Goal: Task Accomplishment & Management: Manage account settings

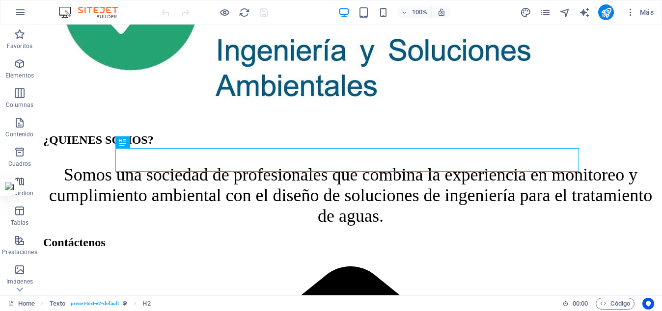
scroll to position [164, 0]
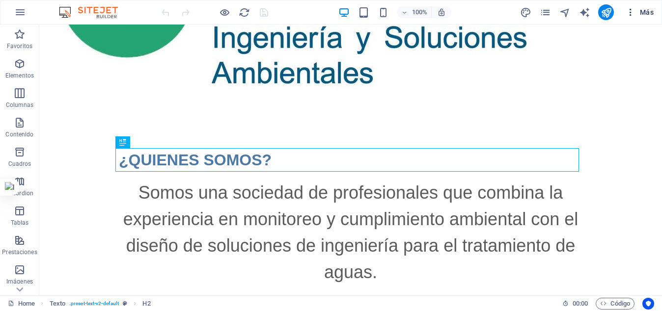
click at [647, 14] on span "Más" at bounding box center [640, 12] width 28 height 10
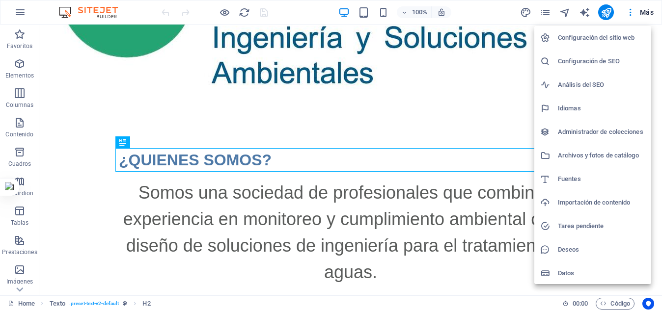
click at [613, 38] on h6 "Configuración del sitio web" at bounding box center [601, 38] width 87 height 12
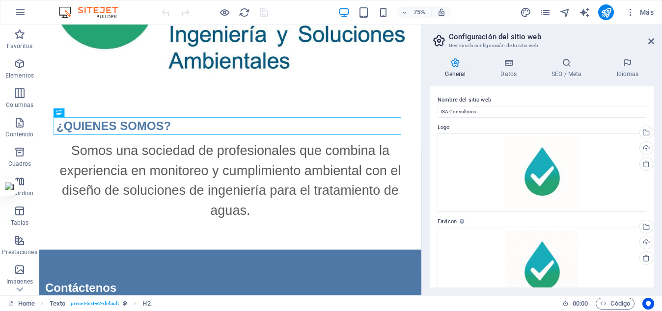
drag, startPoint x: 652, startPoint y: 94, endPoint x: 655, endPoint y: 113, distance: 19.9
click at [655, 113] on div "General Datos SEO / Meta Idiomas Nombre del sitio web ISA Consultores Logo Arra…" at bounding box center [542, 173] width 240 height 246
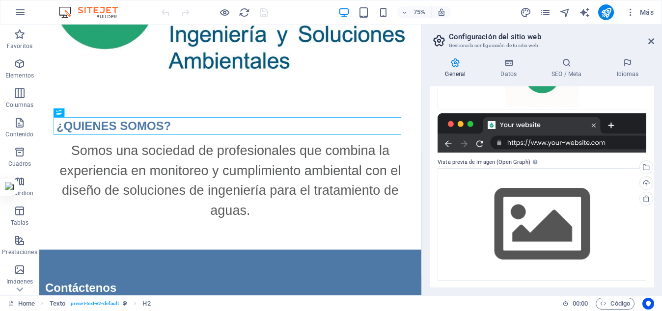
scroll to position [198, 0]
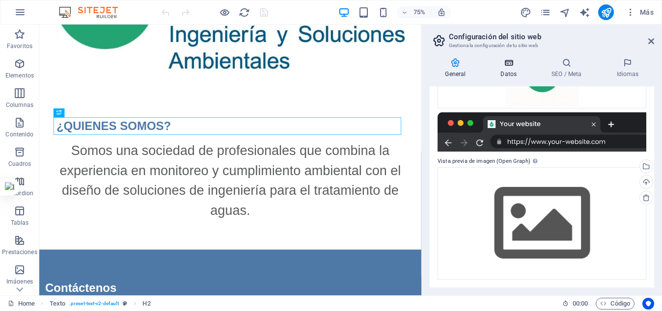
click at [511, 70] on h4 "Datos" at bounding box center [510, 68] width 51 height 21
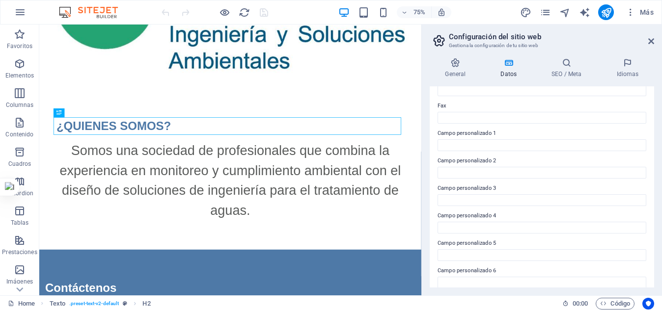
scroll to position [271, 0]
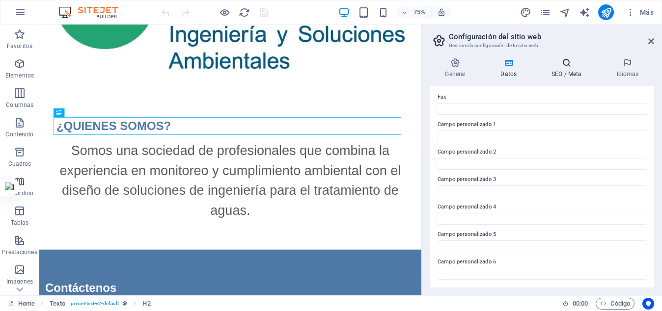
click at [577, 72] on h4 "SEO / Meta" at bounding box center [568, 68] width 65 height 21
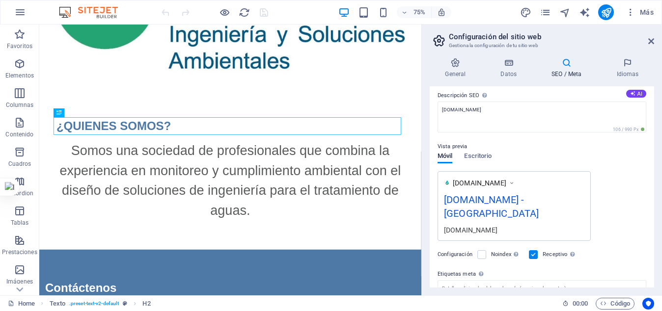
scroll to position [111, 0]
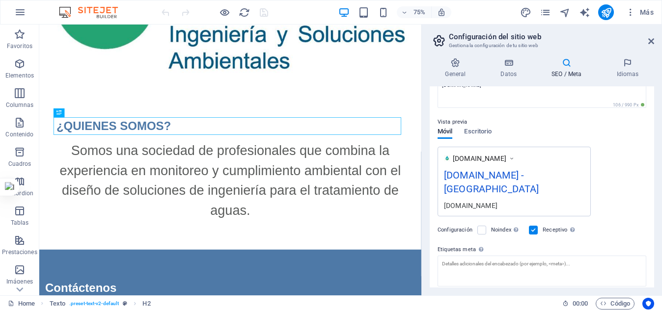
click at [569, 172] on div "[DOMAIN_NAME] - [GEOGRAPHIC_DATA]" at bounding box center [514, 184] width 140 height 33
click at [491, 175] on div "[DOMAIN_NAME] - [GEOGRAPHIC_DATA]" at bounding box center [514, 184] width 140 height 33
drag, startPoint x: 652, startPoint y: 156, endPoint x: 652, endPoint y: 173, distance: 17.2
click at [652, 173] on div "Título SEO El título de tu sitio web. Elige algo que destaque en los resultados…" at bounding box center [542, 186] width 224 height 201
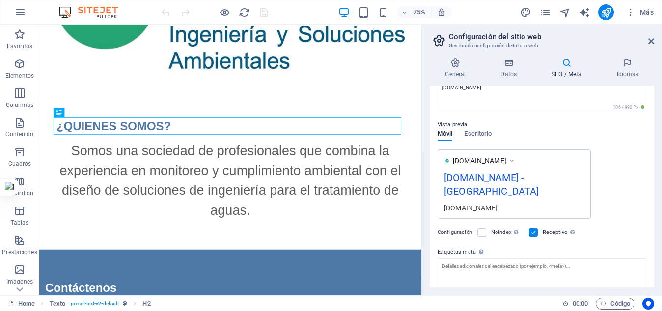
scroll to position [106, 0]
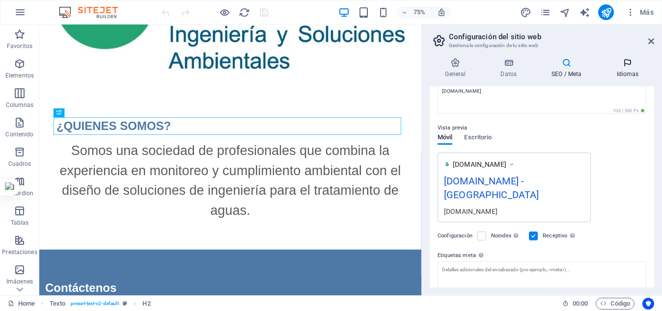
click at [627, 66] on icon at bounding box center [627, 63] width 53 height 10
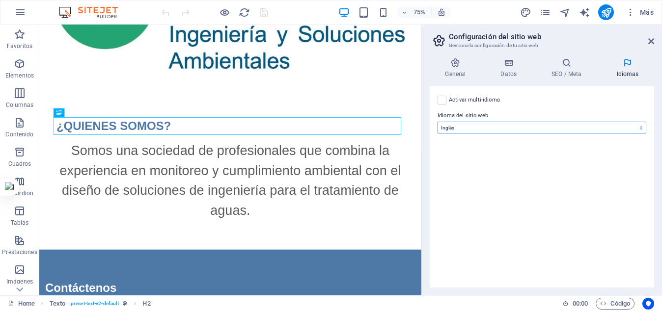
click at [535, 127] on select "Abkhazian Afar Afrikaans Akan Albanés Alemán Amharic Árabe Aragonese Armenian A…" at bounding box center [542, 128] width 209 height 12
select select "44"
click at [438, 122] on select "Abkhazian Afar Afrikaans Akan Albanés Alemán Amharic Árabe Aragonese Armenian A…" at bounding box center [542, 128] width 209 height 12
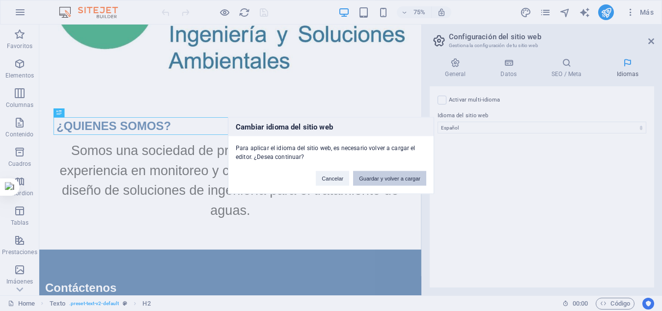
click at [403, 175] on button "Guardar y volver a cargar" at bounding box center [389, 178] width 73 height 15
checkbox input "false"
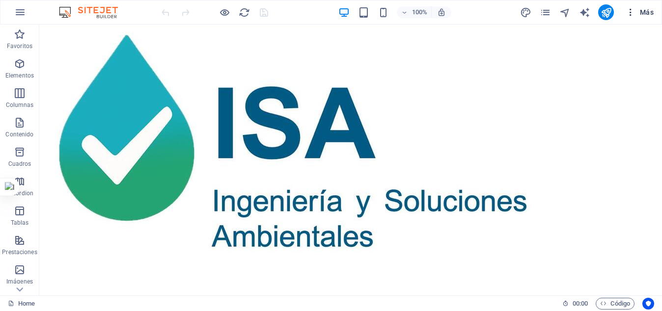
click at [630, 13] on icon "button" at bounding box center [631, 12] width 10 height 10
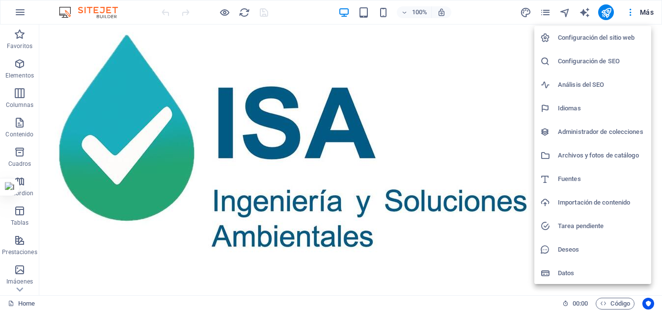
click at [598, 37] on h6 "Configuración del sitio web" at bounding box center [601, 38] width 87 height 12
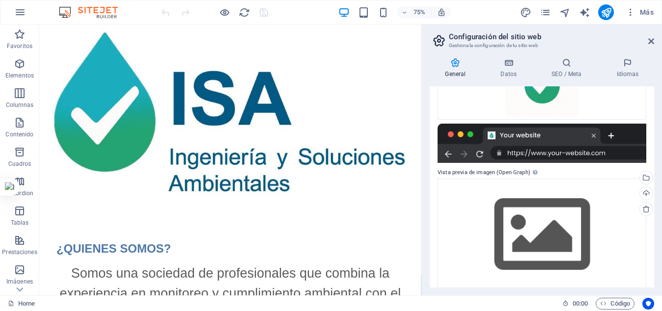
scroll to position [198, 0]
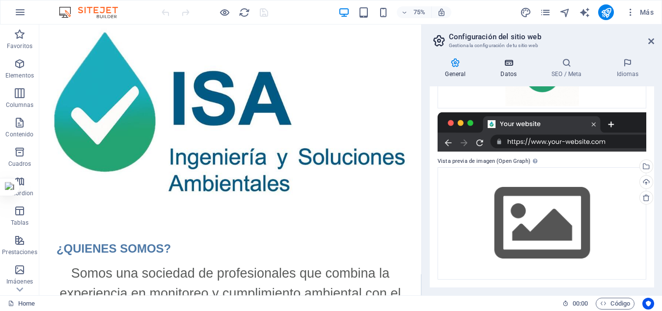
click at [513, 74] on h4 "Datos" at bounding box center [510, 68] width 51 height 21
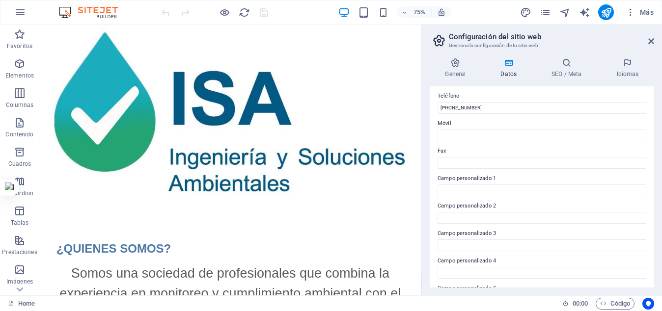
scroll to position [271, 0]
click at [569, 73] on h4 "SEO / Meta" at bounding box center [568, 68] width 65 height 21
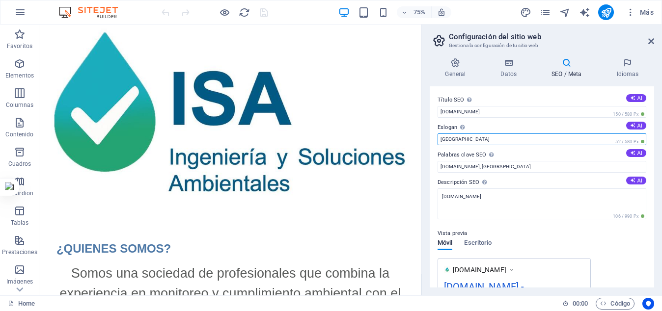
drag, startPoint x: 489, startPoint y: 140, endPoint x: 438, endPoint y: 138, distance: 50.7
click at [438, 138] on input "Berlin" at bounding box center [542, 140] width 209 height 12
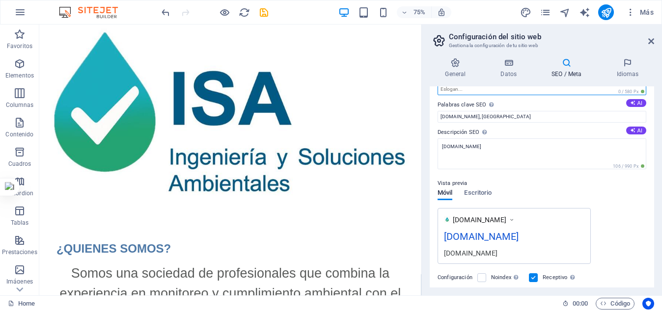
scroll to position [0, 0]
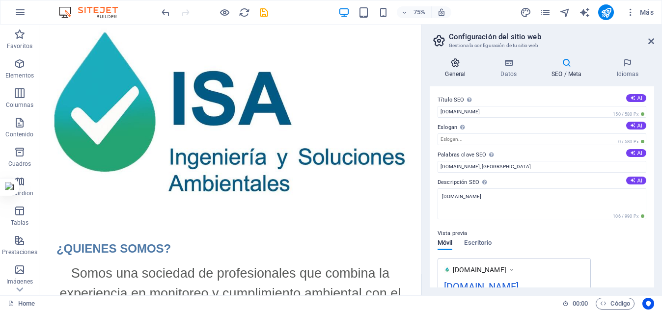
click at [457, 65] on icon at bounding box center [456, 63] width 52 height 10
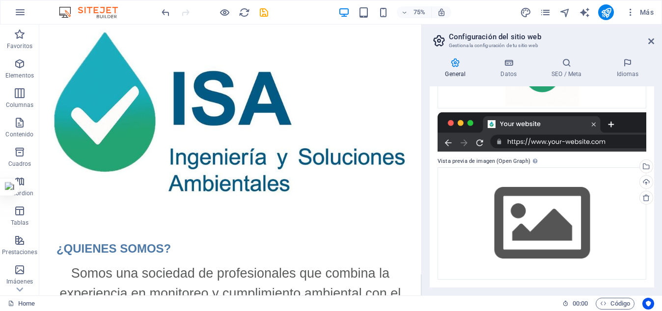
drag, startPoint x: 652, startPoint y: 209, endPoint x: 649, endPoint y: 104, distance: 104.7
click at [649, 104] on div "Nombre del sitio web ISA Consultores Logo Arrastra archivos aquí, haz clic para…" at bounding box center [542, 186] width 224 height 201
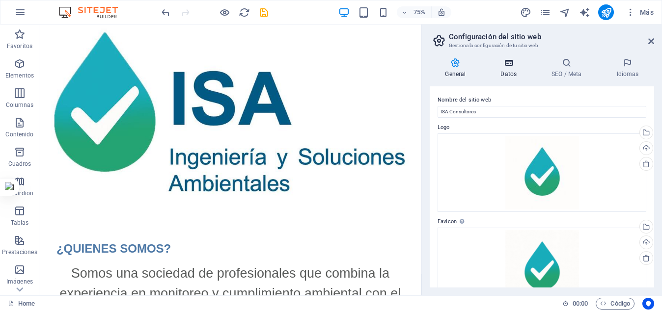
click at [504, 76] on h4 "Datos" at bounding box center [510, 68] width 51 height 21
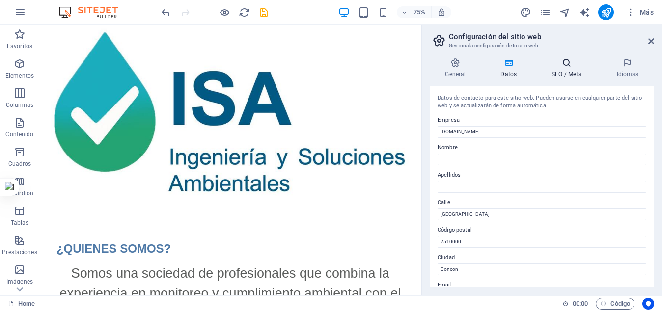
click at [567, 67] on icon at bounding box center [566, 63] width 61 height 10
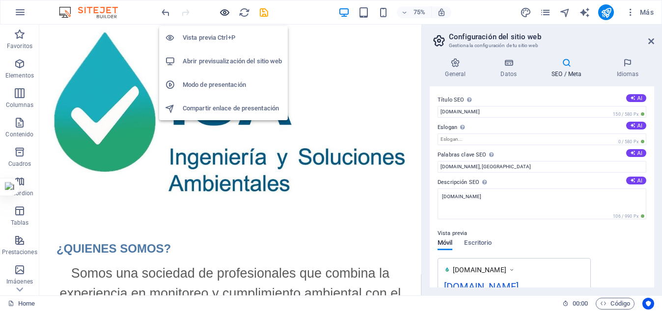
click at [226, 10] on icon "button" at bounding box center [224, 12] width 11 height 11
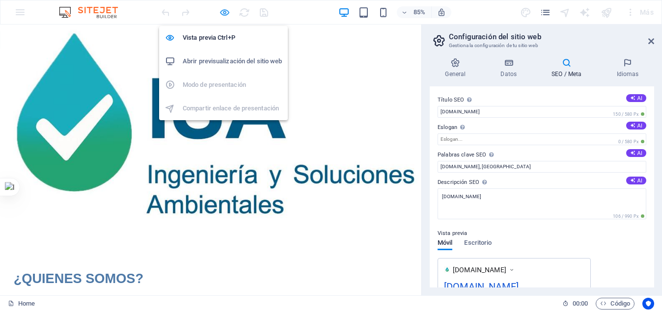
click at [226, 10] on icon "button" at bounding box center [224, 12] width 11 height 11
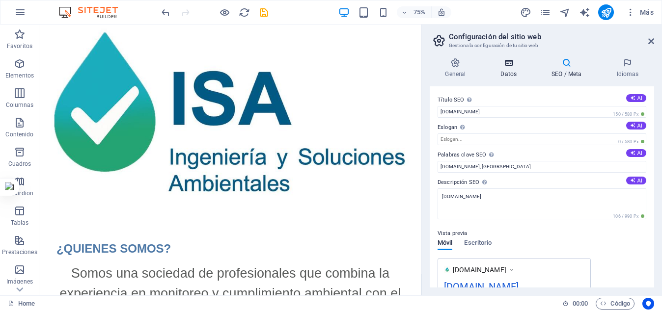
click at [512, 65] on icon at bounding box center [508, 63] width 47 height 10
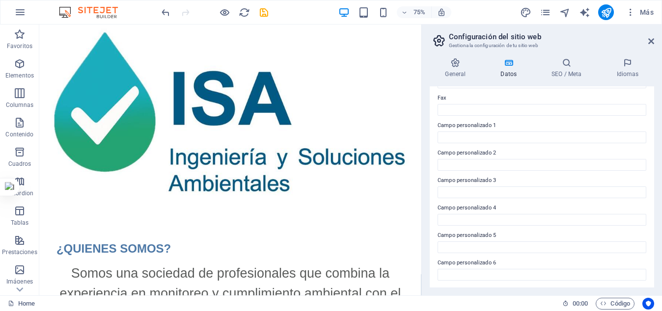
scroll to position [271, 0]
click at [575, 77] on h4 "SEO / Meta" at bounding box center [568, 68] width 65 height 21
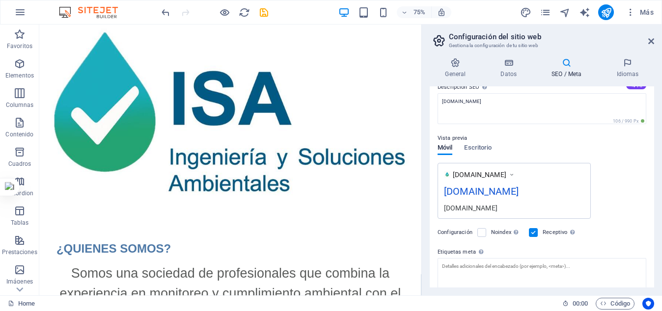
scroll to position [0, 0]
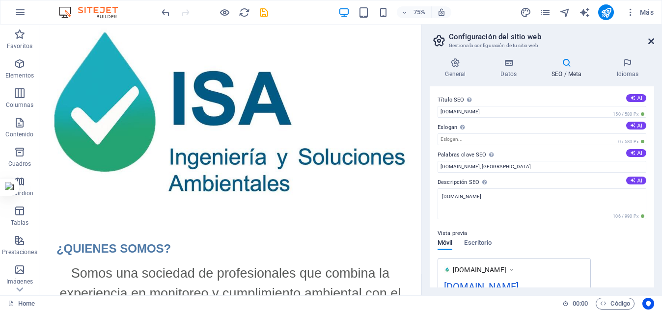
click at [648, 40] on icon at bounding box center [651, 41] width 6 height 8
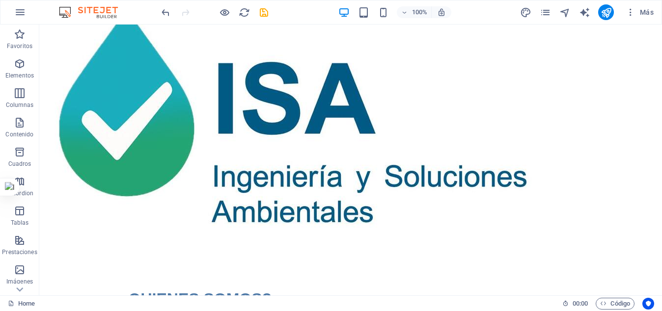
scroll to position [21, 0]
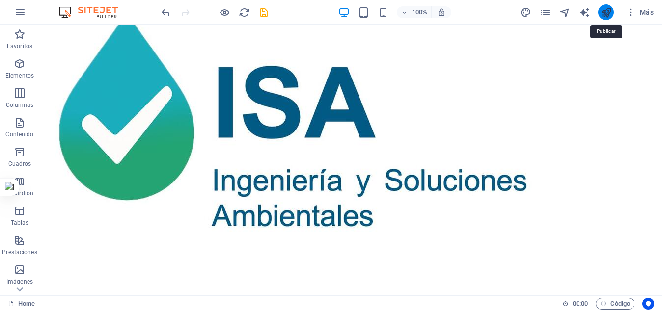
click at [604, 12] on icon "publish" at bounding box center [606, 12] width 11 height 11
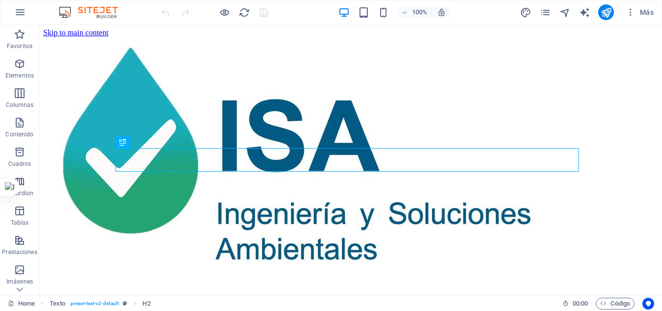
scroll to position [164, 0]
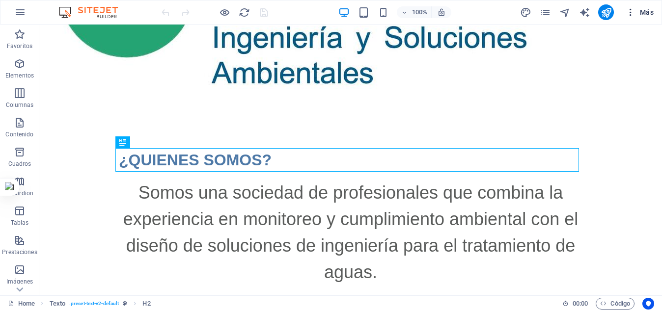
click at [645, 16] on span "Más" at bounding box center [640, 12] width 28 height 10
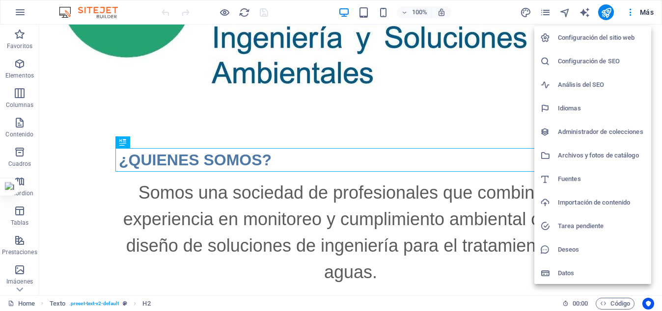
click at [602, 35] on h6 "Configuración del sitio web" at bounding box center [601, 38] width 87 height 12
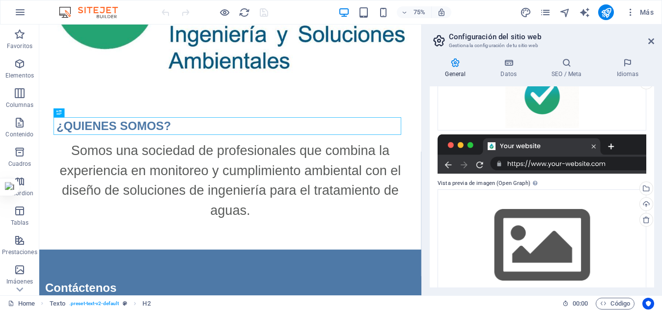
scroll to position [198, 0]
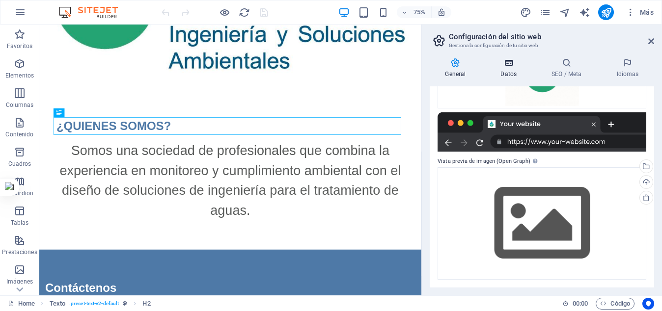
click at [510, 66] on icon at bounding box center [508, 63] width 47 height 10
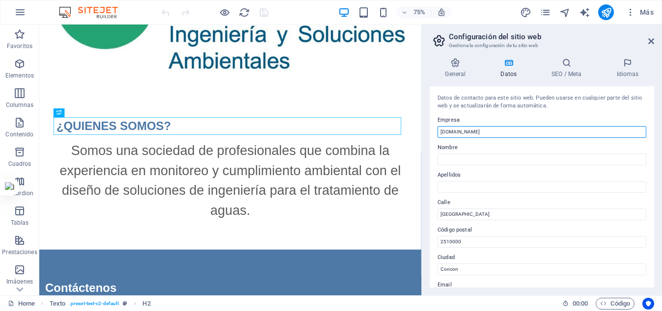
drag, startPoint x: 517, startPoint y: 129, endPoint x: 429, endPoint y: 125, distance: 88.0
click at [429, 125] on div "General Datos SEO / Meta Idiomas Nombre del sitio web ISA Consultores Logo Arra…" at bounding box center [542, 173] width 240 height 246
type input "ISA Consultores"
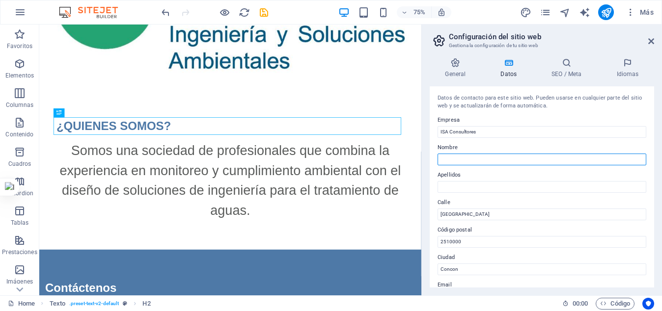
click at [546, 155] on input "Nombre" at bounding box center [542, 160] width 209 height 12
click at [578, 43] on h3 "Gestiona la configuración de tu sitio web" at bounding box center [542, 45] width 186 height 9
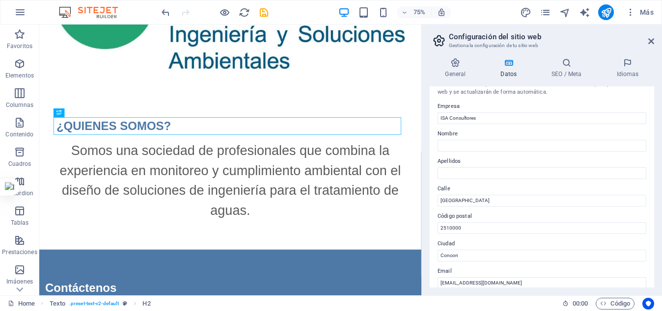
scroll to position [0, 0]
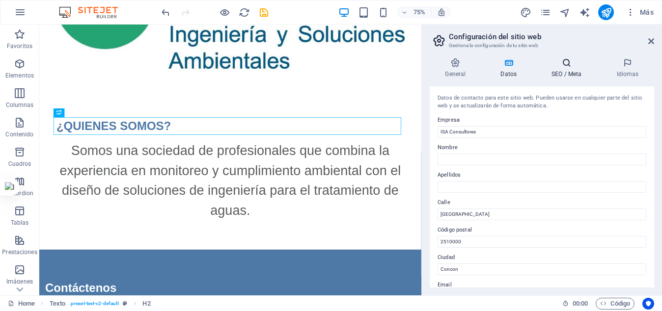
click at [569, 65] on icon at bounding box center [566, 63] width 61 height 10
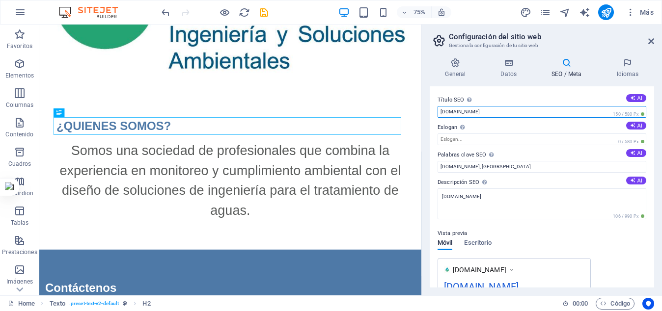
drag, startPoint x: 485, startPoint y: 114, endPoint x: 429, endPoint y: 117, distance: 55.6
click at [429, 117] on div "General Datos SEO / Meta Idiomas Nombre del sitio web ISA Consultores Logo Arra…" at bounding box center [542, 173] width 240 height 246
type input "ISA Consultores"
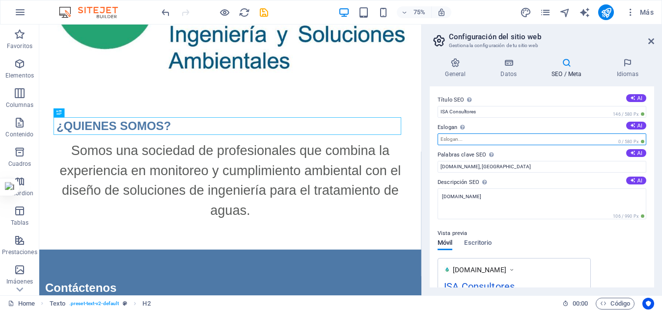
click at [505, 137] on input "Eslogan El eslogan de tu sitio web. AI" at bounding box center [542, 140] width 209 height 12
drag, startPoint x: 654, startPoint y: 101, endPoint x: 664, endPoint y: 172, distance: 72.4
click at [662, 172] on html "isaconsultores.cl Home Favoritos Elementos Columnas Contenido Cuadros Accordion…" at bounding box center [331, 155] width 662 height 311
click at [654, 40] on aside "Configuración del sitio web Gestiona la configuración de tu sitio web General D…" at bounding box center [541, 160] width 241 height 271
click at [652, 41] on icon at bounding box center [651, 41] width 6 height 8
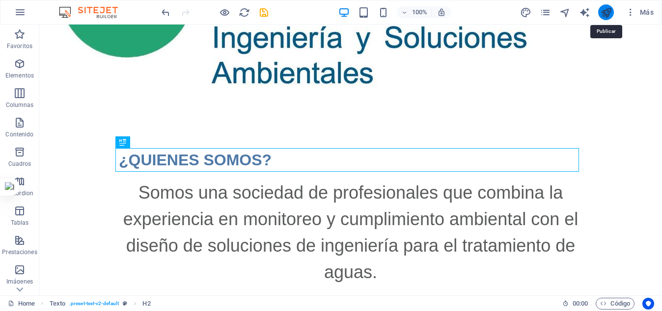
click at [607, 11] on icon "publish" at bounding box center [606, 12] width 11 height 11
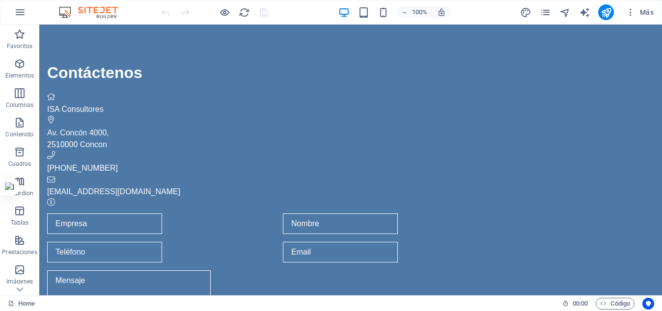
scroll to position [474, 0]
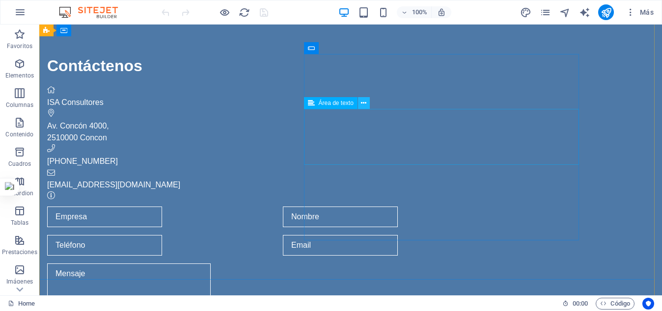
click at [364, 103] on icon at bounding box center [363, 103] width 5 height 10
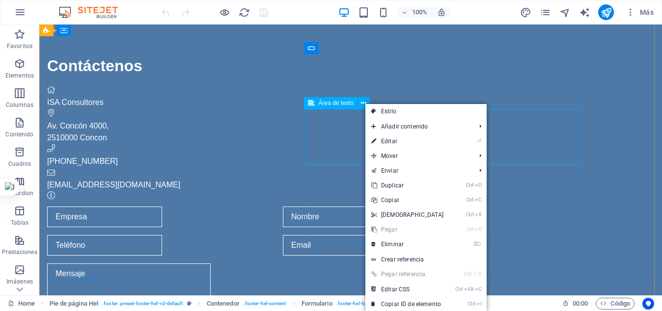
click at [335, 264] on div at bounding box center [279, 293] width 464 height 59
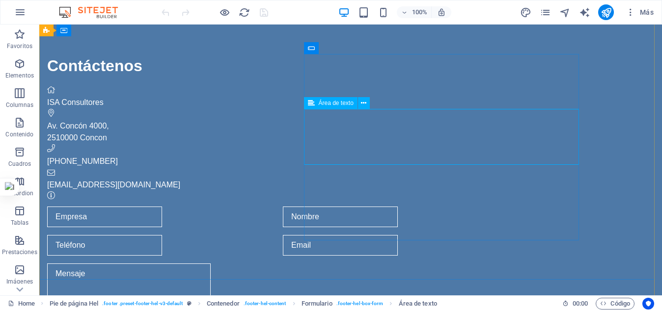
click at [382, 264] on div at bounding box center [279, 293] width 464 height 59
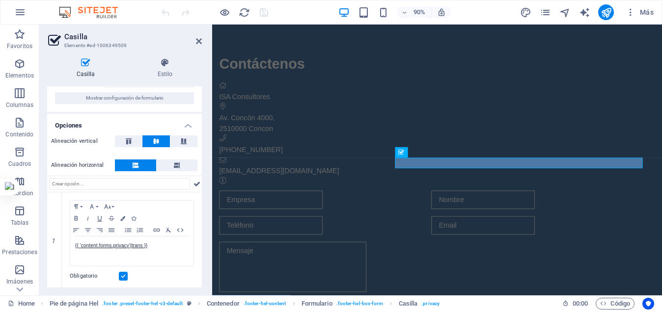
scroll to position [39, 0]
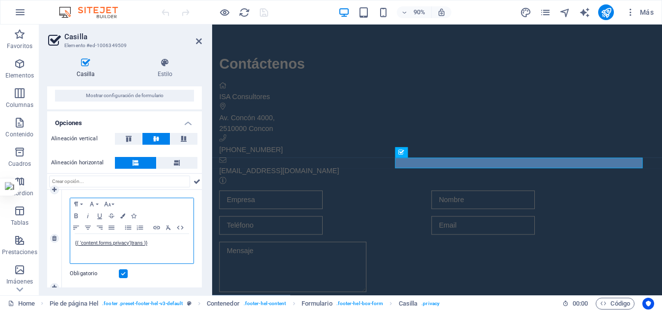
click at [151, 245] on p "{{ 'content.forms.privacy'|trans }}" at bounding box center [131, 243] width 113 height 9
drag, startPoint x: 151, startPoint y: 245, endPoint x: 69, endPoint y: 244, distance: 82.0
click at [69, 244] on div "Paragraph Format Normal Heading 1 Heading 2 Heading 3 Heading 4 Heading 5 Headi…" at bounding box center [132, 239] width 140 height 98
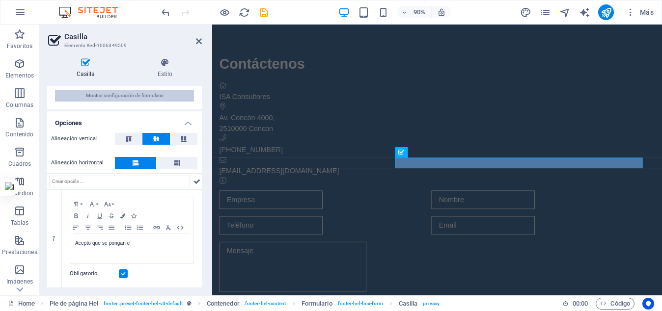
click at [157, 95] on span "Mostrar configuración de formulario" at bounding box center [125, 96] width 78 height 12
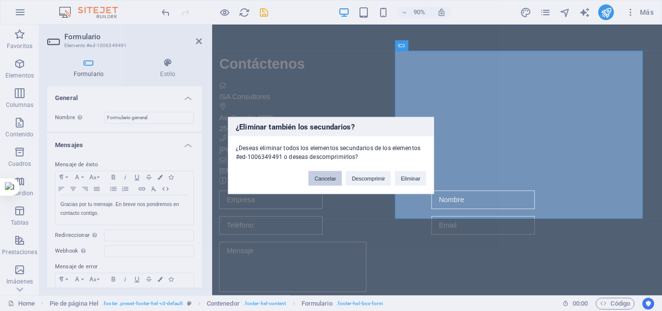
click at [328, 178] on button "Cancelar" at bounding box center [324, 178] width 33 height 15
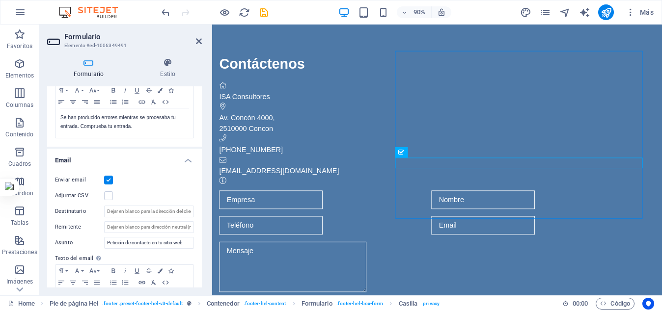
scroll to position [192, 0]
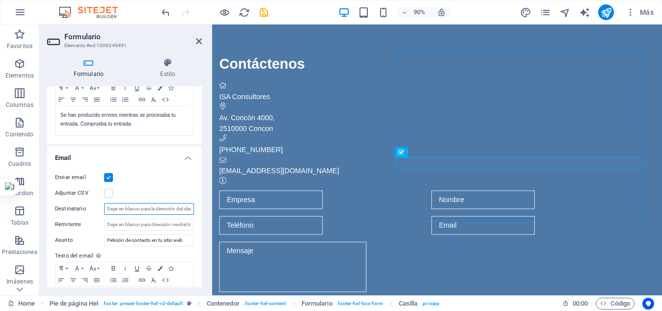
click at [138, 210] on input "Destinatario" at bounding box center [149, 209] width 90 height 12
type input "[EMAIL_ADDRESS][DOMAIN_NAME]"
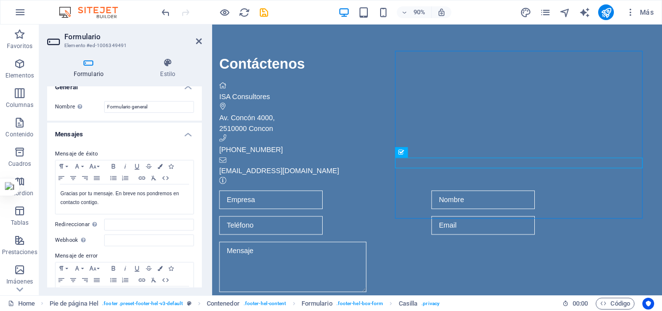
scroll to position [0, 0]
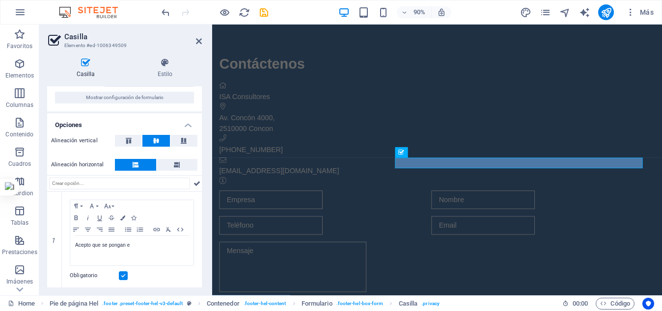
scroll to position [39, 0]
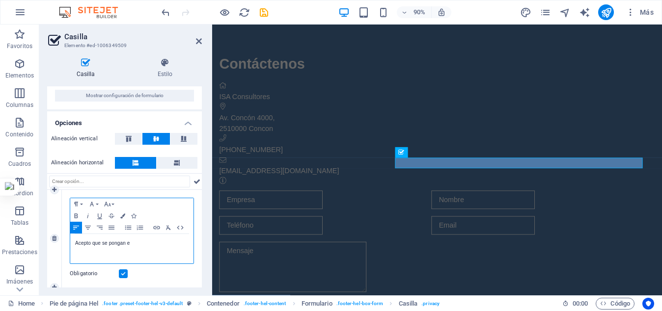
click at [139, 247] on p "Acepto que se pongan e" at bounding box center [131, 243] width 113 height 9
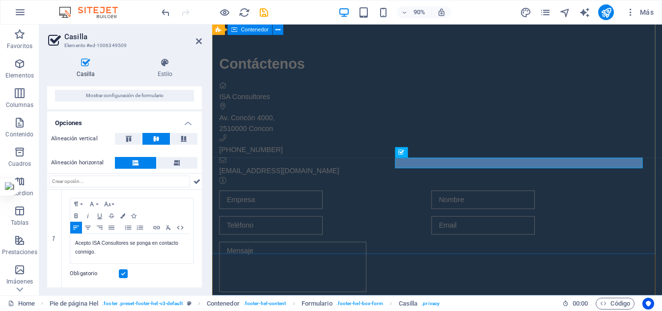
click at [358, 255] on div "Contáctenos ISA Consultores Av. Concón 4000, 2510000 Concon [PHONE_NUMBER] [EMA…" at bounding box center [462, 229] width 500 height 424
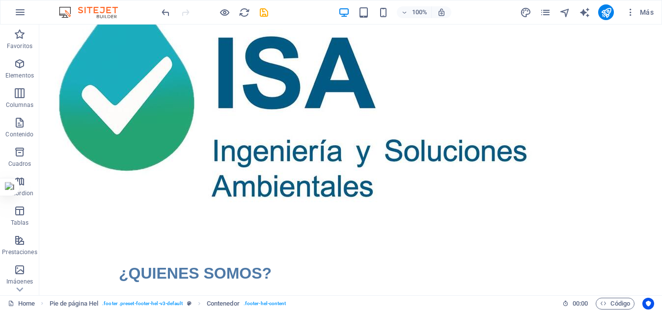
scroll to position [0, 0]
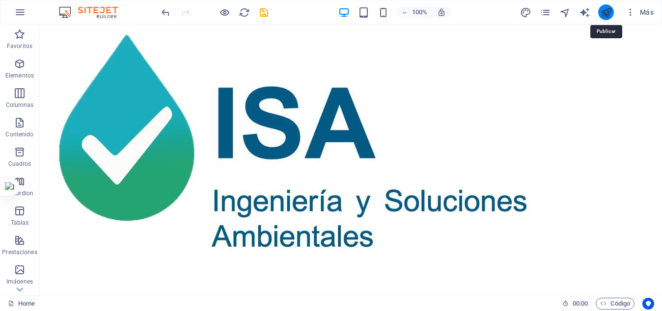
click at [606, 15] on icon "publish" at bounding box center [606, 12] width 11 height 11
checkbox input "false"
